Goal: Information Seeking & Learning: Learn about a topic

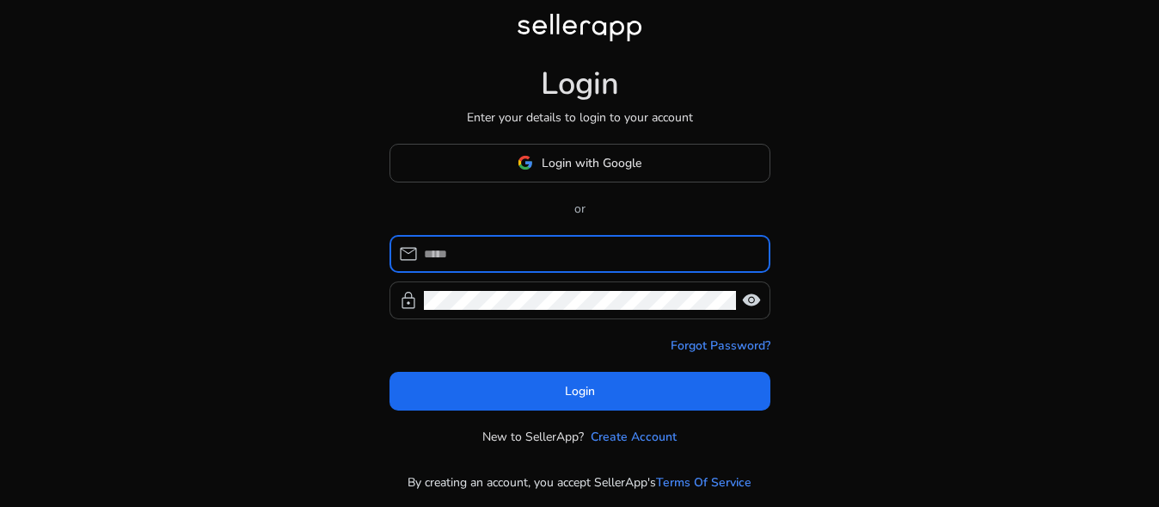
type input "**********"
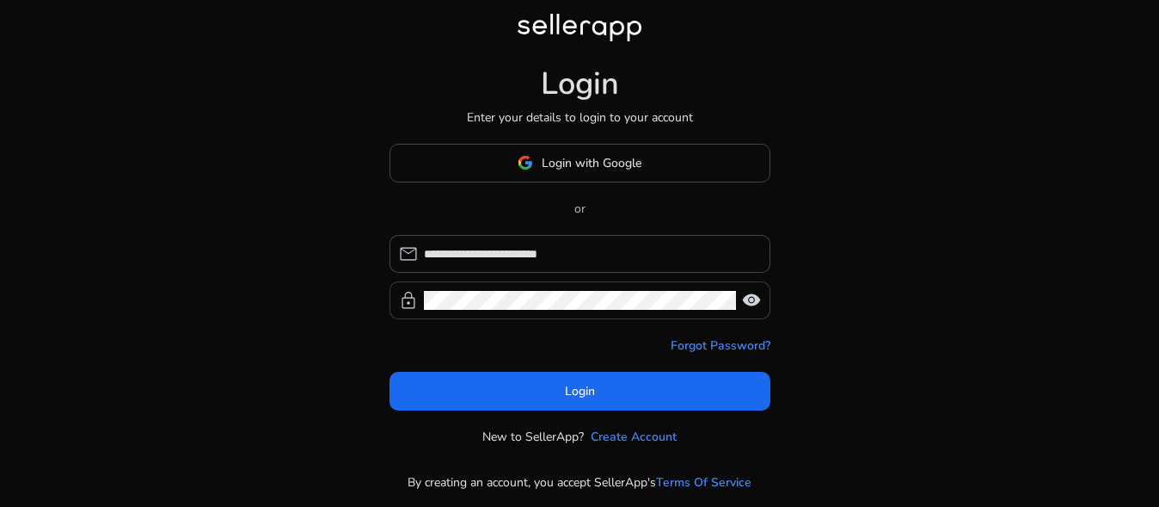
click at [756, 292] on span "visibility" at bounding box center [751, 300] width 21 height 21
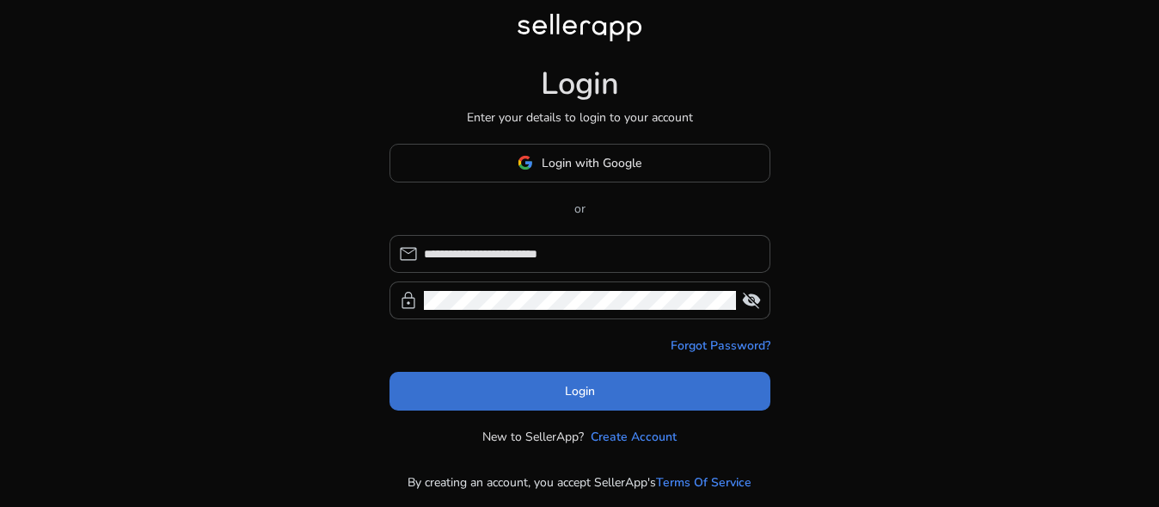
click at [632, 379] on span at bounding box center [580, 390] width 381 height 41
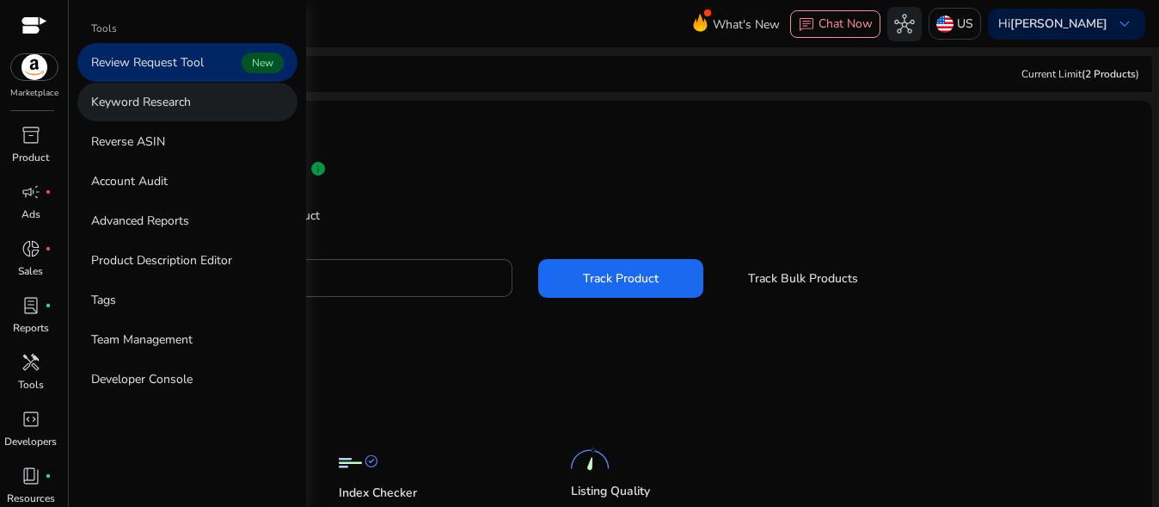
click at [237, 106] on link "Keyword Research" at bounding box center [187, 102] width 220 height 39
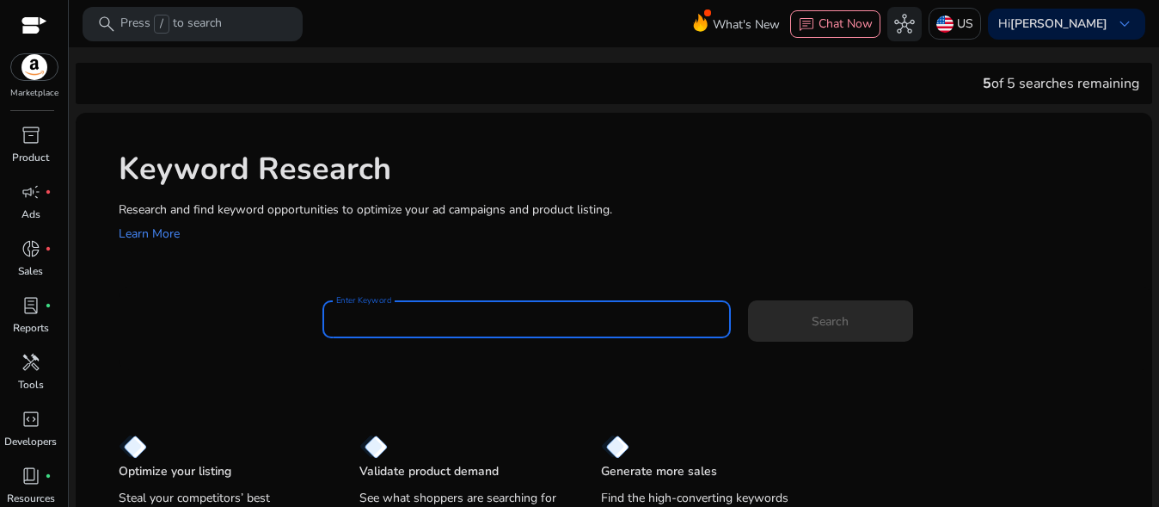
click at [396, 317] on input "Enter Keyword" at bounding box center [526, 319] width 380 height 19
click at [415, 317] on input "Enter Keyword" at bounding box center [526, 319] width 380 height 19
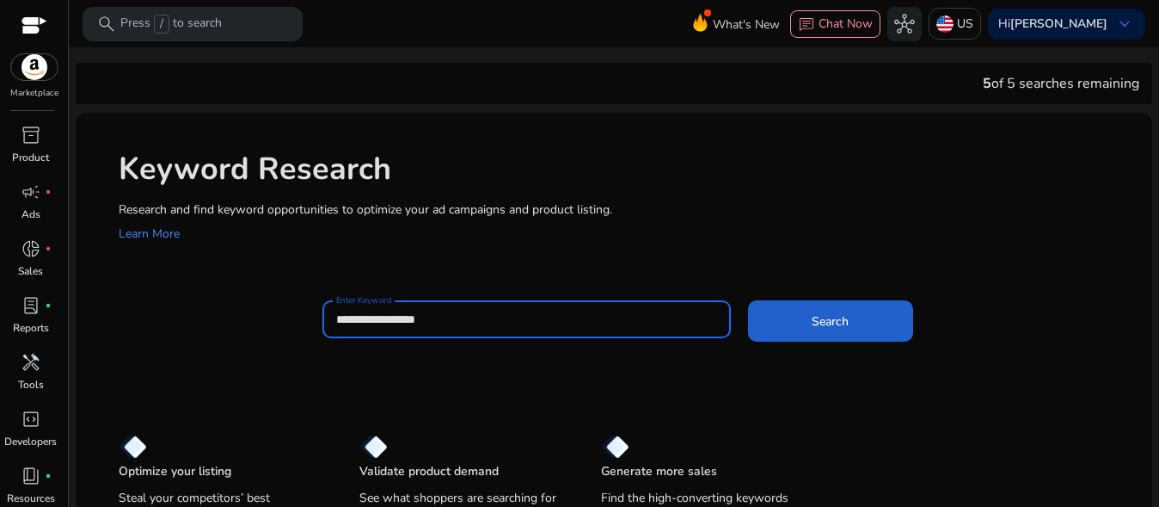
type input "**********"
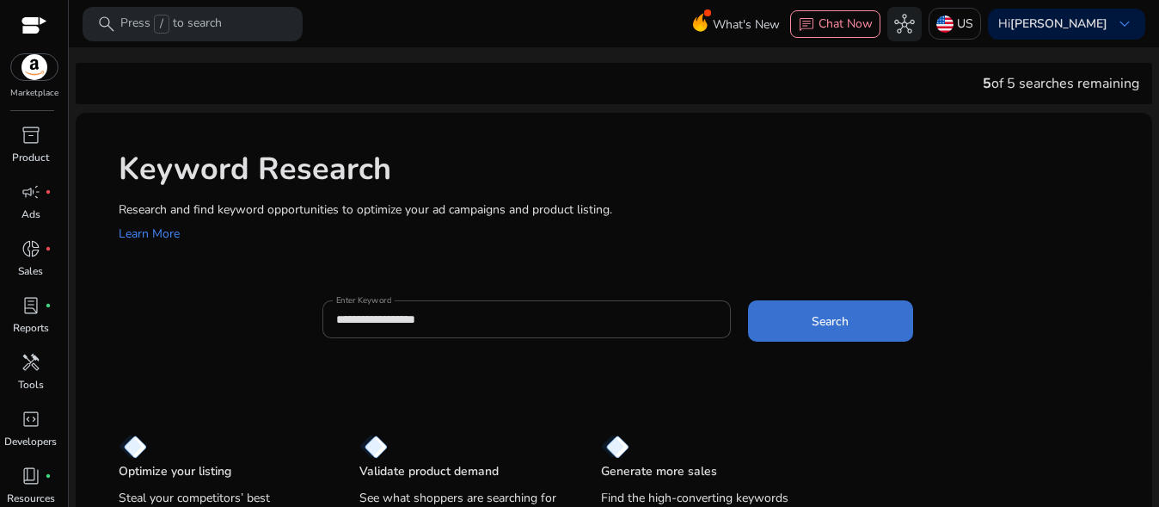
click at [856, 320] on span at bounding box center [830, 320] width 165 height 41
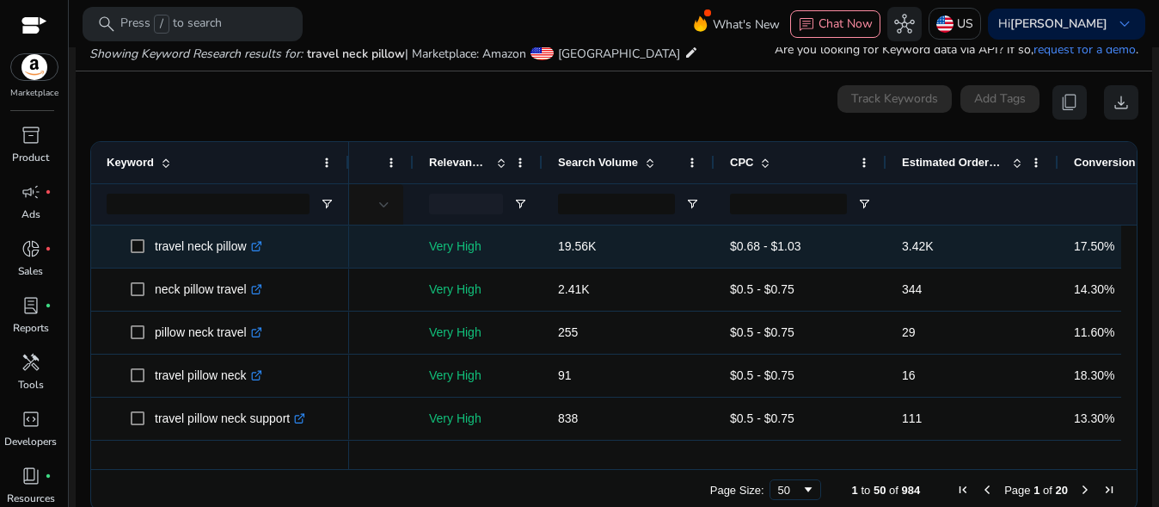
scroll to position [0, 278]
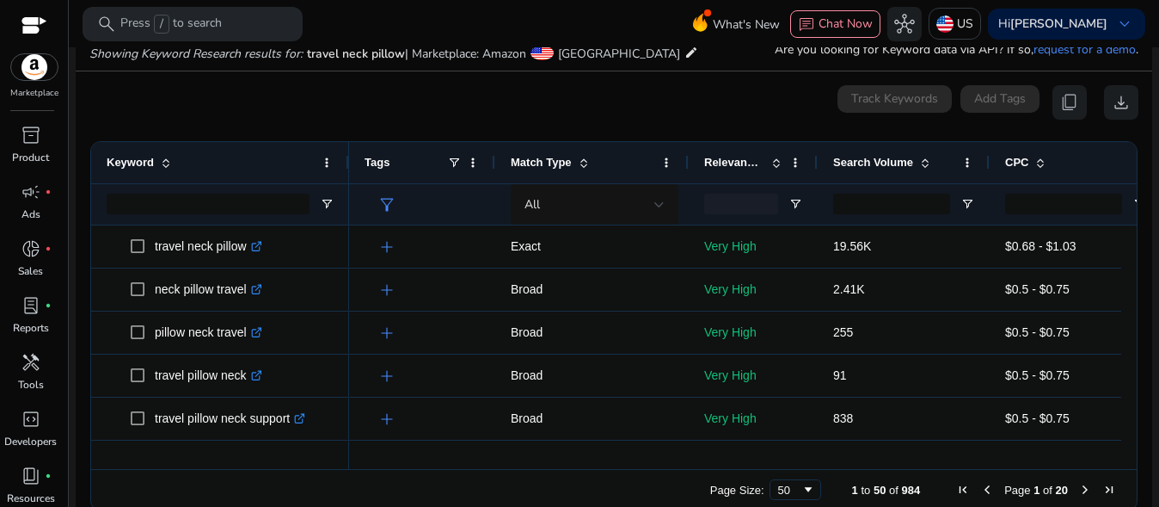
click at [925, 157] on span at bounding box center [926, 163] width 14 height 14
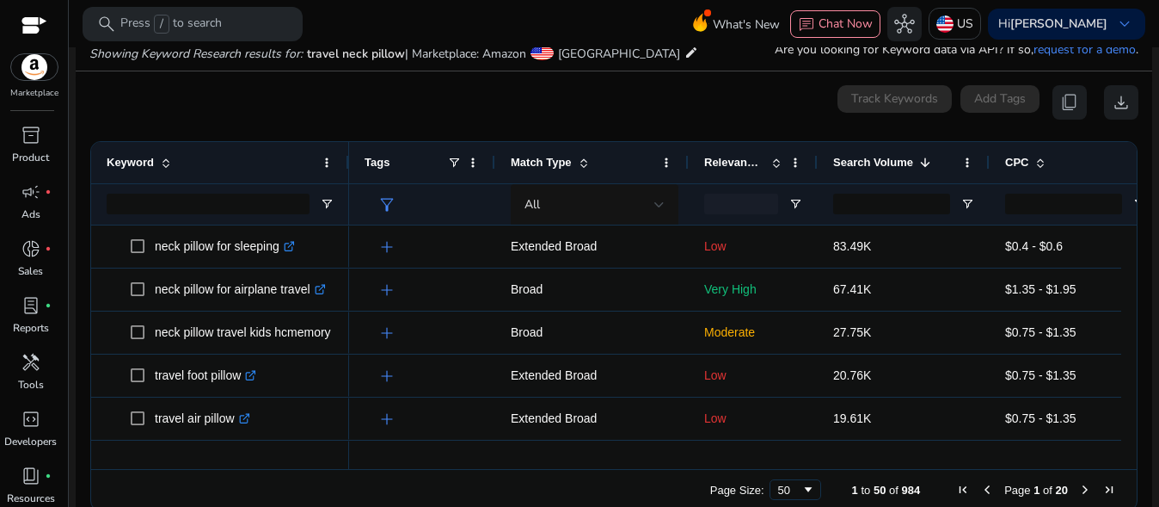
click at [1036, 161] on span at bounding box center [1041, 163] width 14 height 14
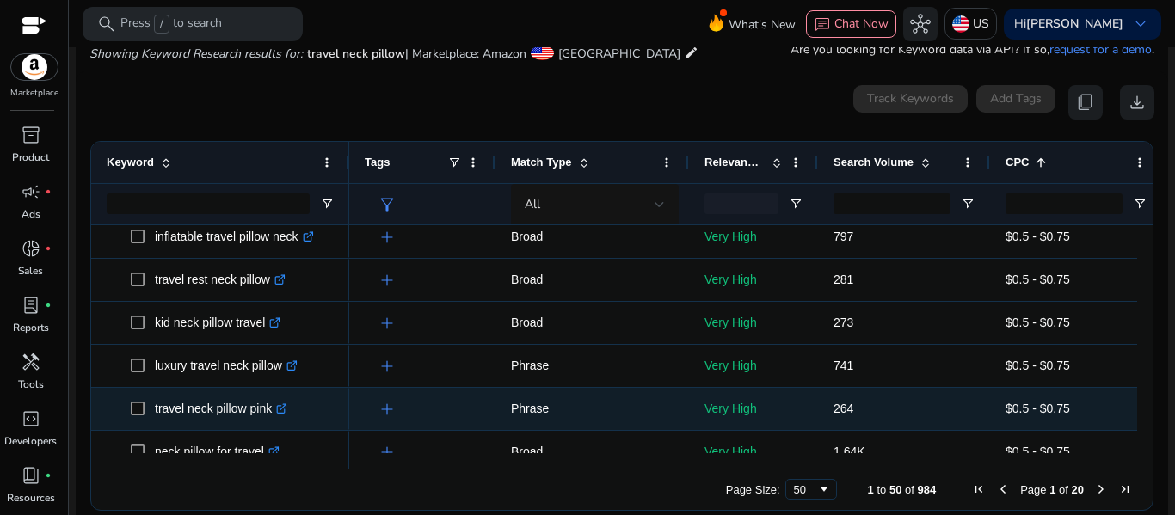
scroll to position [1501, 0]
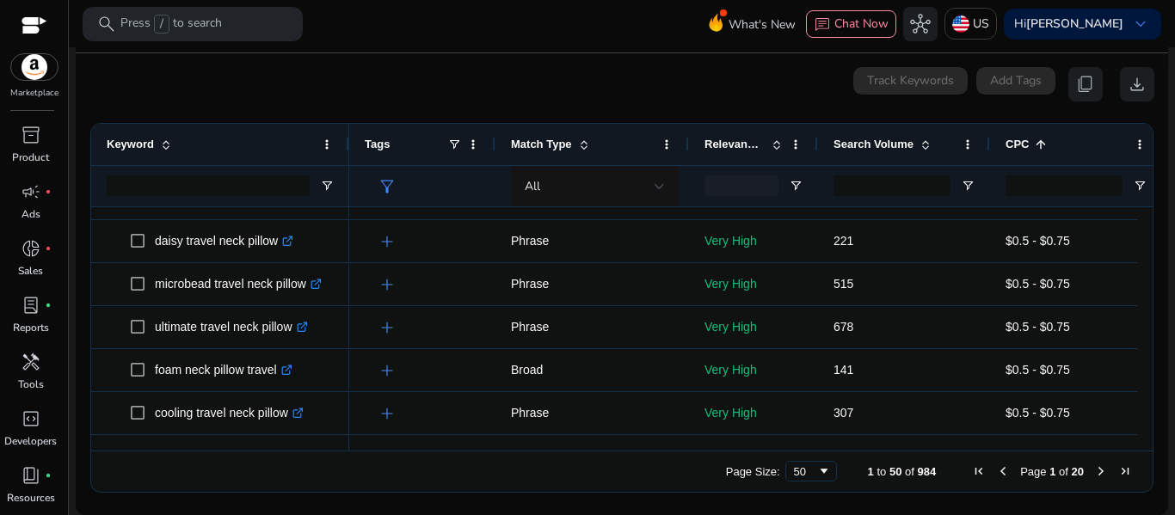
click at [1094, 468] on span "Next Page" at bounding box center [1101, 471] width 14 height 14
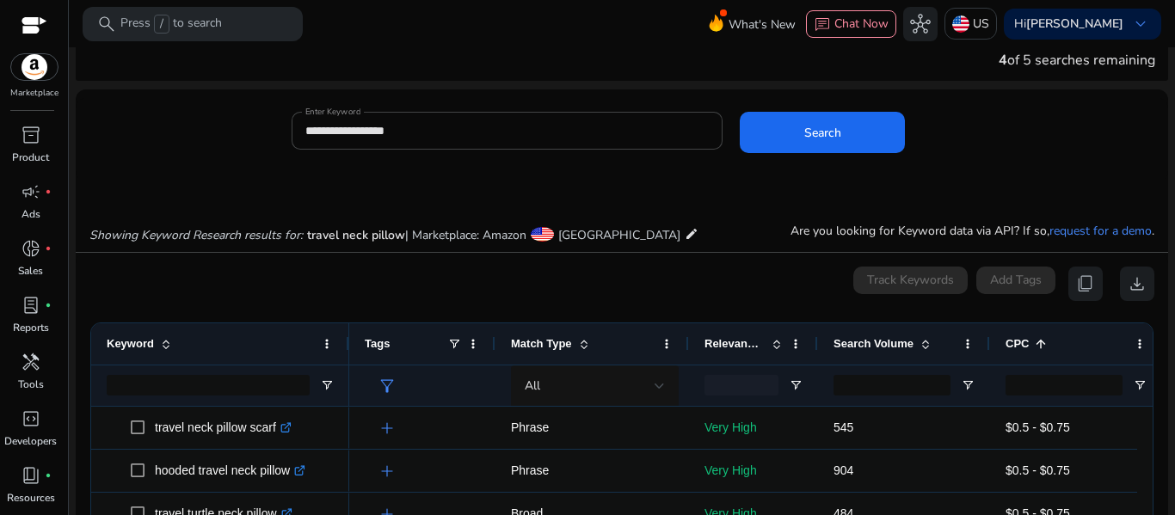
scroll to position [24, 0]
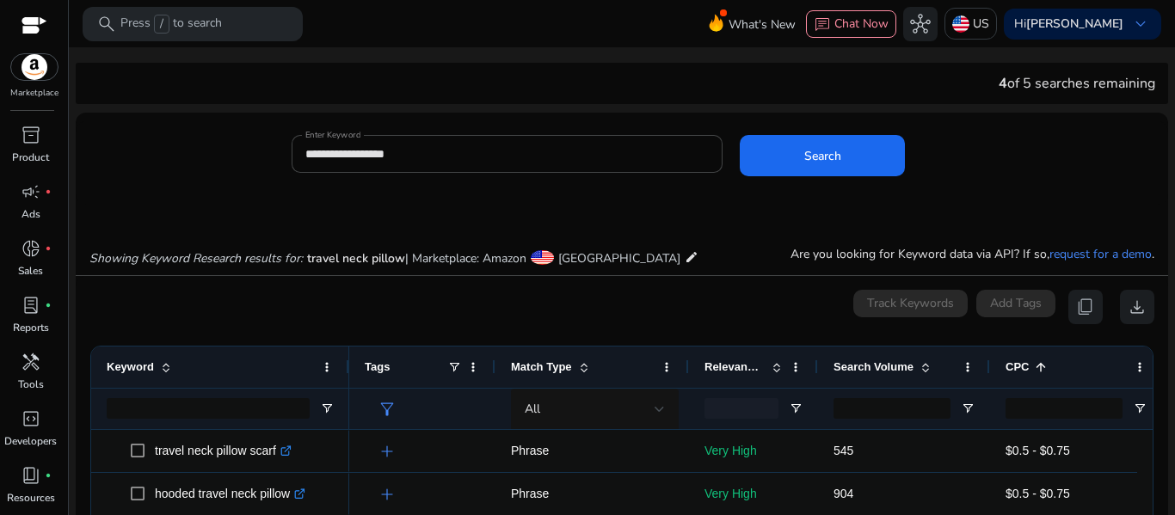
scroll to position [24, 0]
